Goal: Task Accomplishment & Management: Complete application form

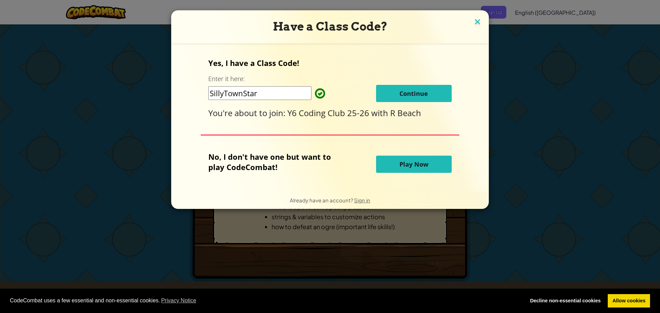
click at [476, 24] on img at bounding box center [477, 22] width 9 height 10
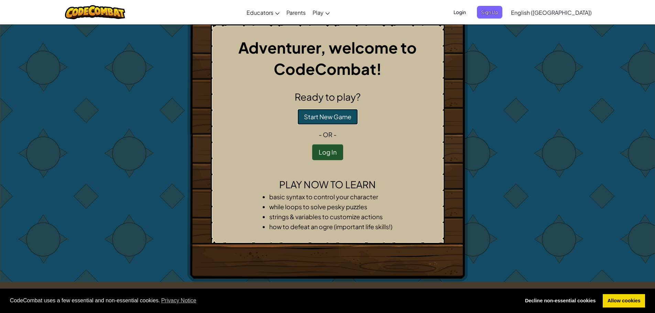
drag, startPoint x: 341, startPoint y: 116, endPoint x: 341, endPoint y: 125, distance: 8.3
click at [341, 125] on button "Start New Game" at bounding box center [328, 117] width 61 height 16
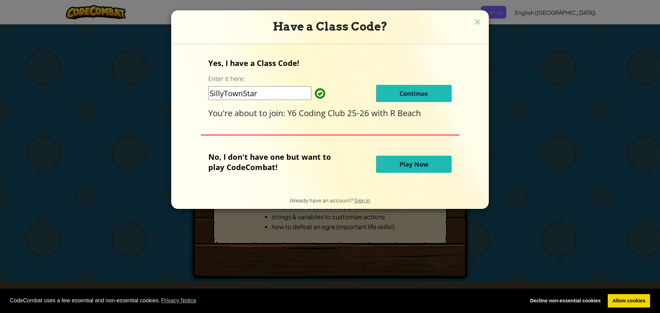
click at [422, 94] on span "Continue" at bounding box center [414, 93] width 29 height 8
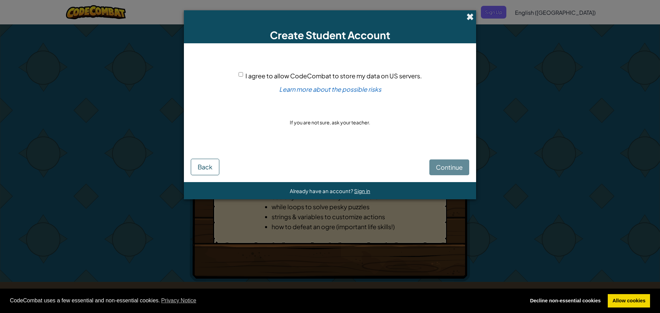
click at [472, 16] on span at bounding box center [470, 16] width 7 height 7
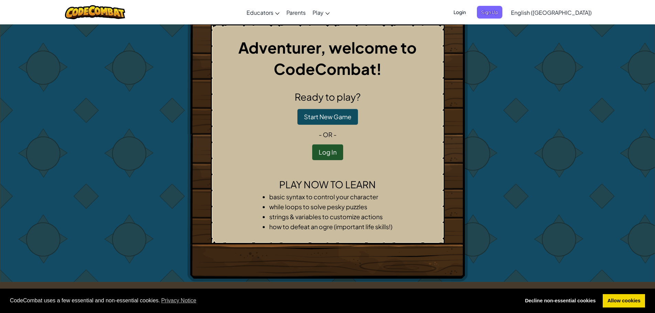
click at [470, 11] on span "Login" at bounding box center [460, 12] width 21 height 13
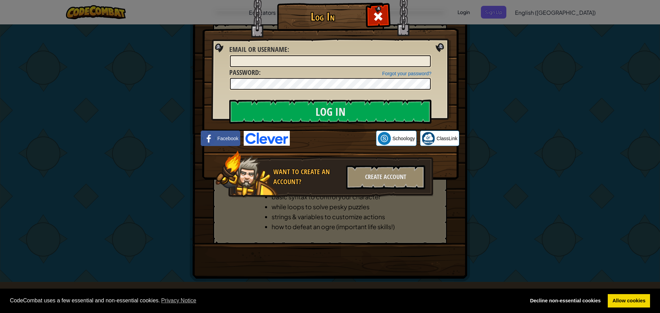
click at [486, 46] on div "Log In Unknown Error Email or Username : Forgot your password? Password : Log I…" at bounding box center [330, 156] width 660 height 313
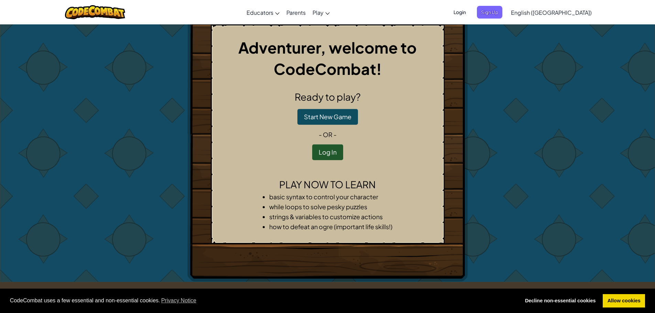
click at [470, 16] on span "Login" at bounding box center [460, 12] width 21 height 13
